Goal: Transaction & Acquisition: Book appointment/travel/reservation

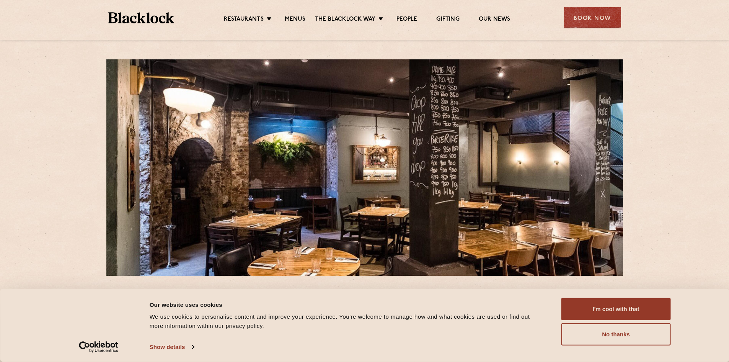
click at [599, 23] on div "Book Now" at bounding box center [592, 17] width 57 height 21
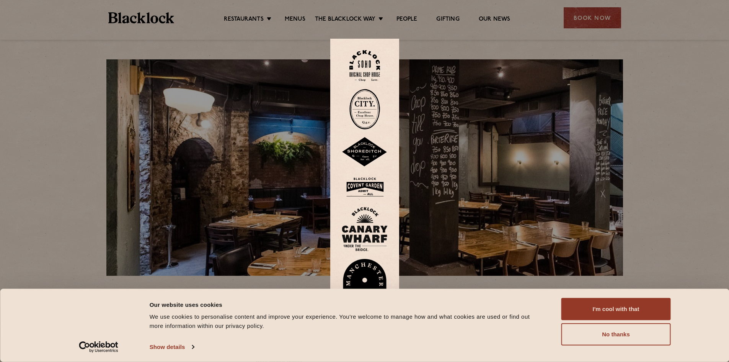
click at [577, 18] on div at bounding box center [364, 181] width 729 height 362
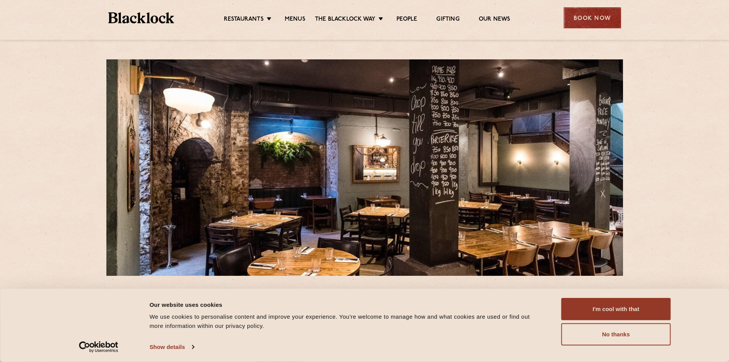
click at [582, 19] on div "Book Now" at bounding box center [592, 17] width 57 height 21
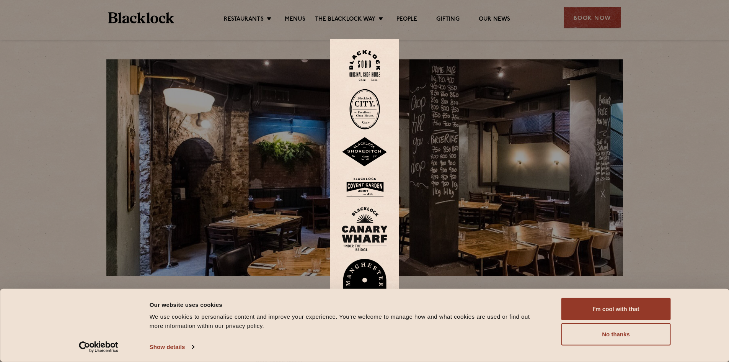
click at [368, 112] on img at bounding box center [365, 109] width 31 height 41
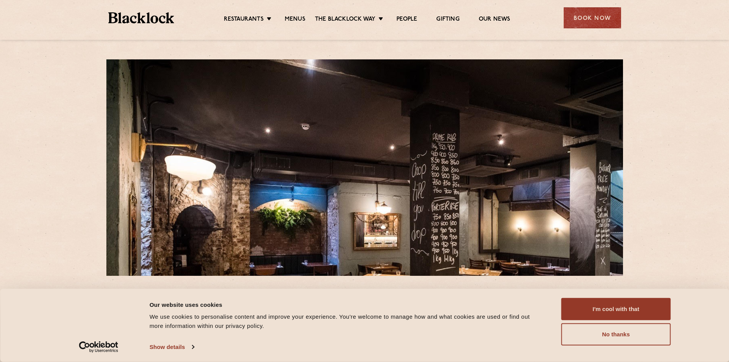
scroll to position [38, 0]
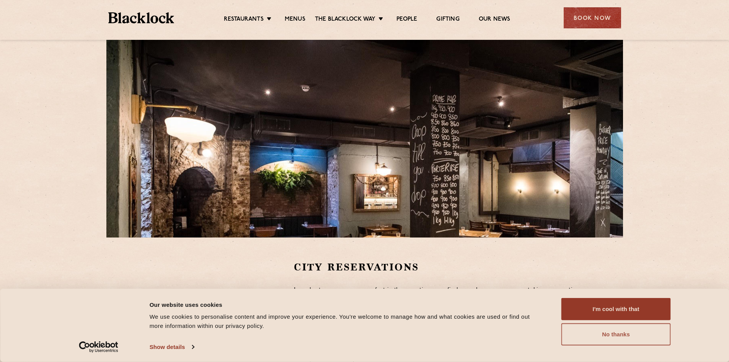
click at [597, 344] on button "No thanks" at bounding box center [616, 334] width 109 height 22
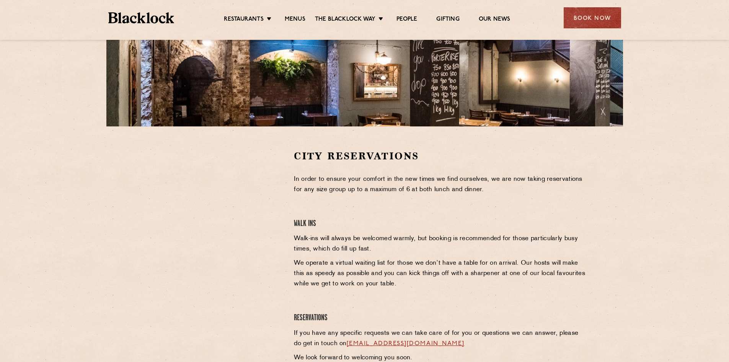
scroll to position [153, 0]
